Goal: Task Accomplishment & Management: Complete application form

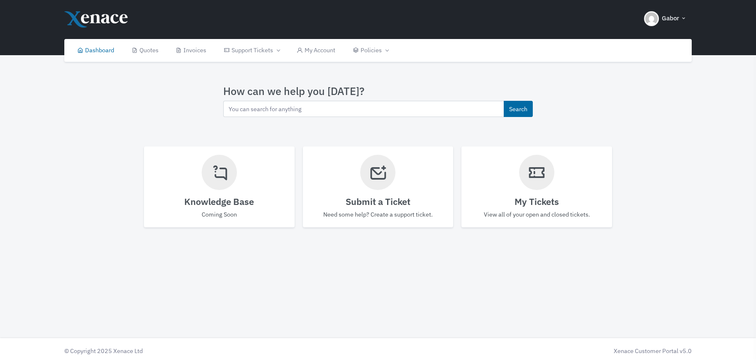
click at [546, 198] on h4 "My Tickets" at bounding box center [537, 201] width 134 height 11
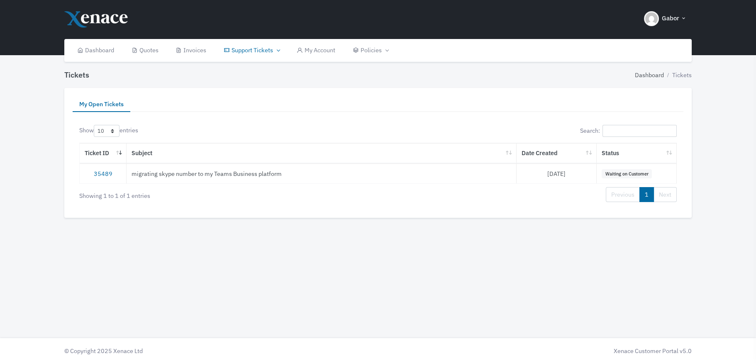
click at [679, 75] on li "Tickets" at bounding box center [678, 75] width 28 height 9
click at [105, 49] on link "Dashboard" at bounding box center [95, 50] width 54 height 23
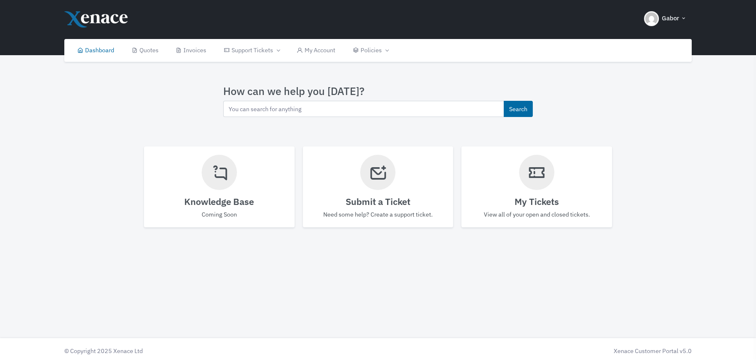
click at [379, 183] on icon at bounding box center [377, 172] width 19 height 28
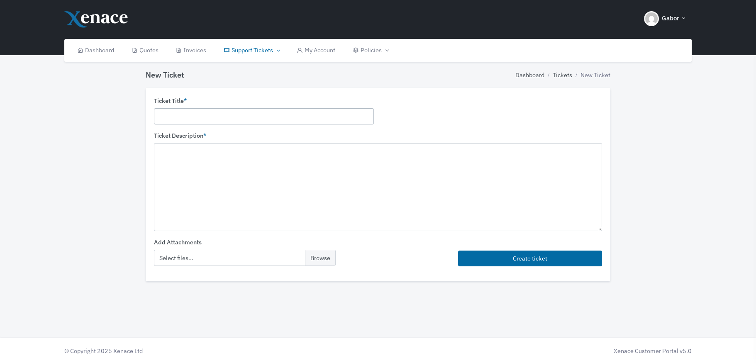
click at [184, 117] on input "text" at bounding box center [264, 116] width 220 height 16
type input "Adobe Acrobat Renewal"
click at [177, 146] on textarea at bounding box center [378, 187] width 448 height 88
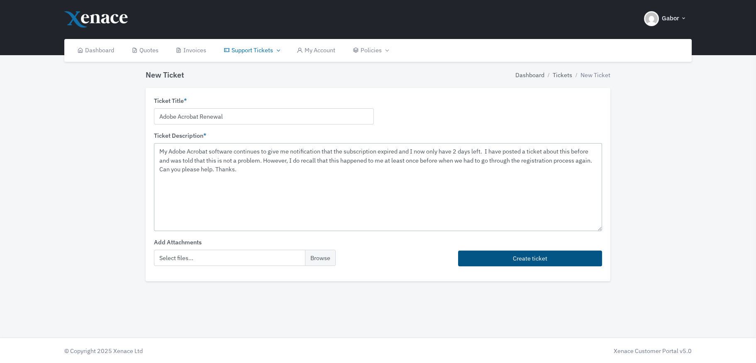
type textarea "My Adobe Acrobat software continues to give me notification that the subscripti…"
click at [516, 261] on button "Create ticket" at bounding box center [530, 259] width 144 height 16
